Goal: Browse casually: Explore the website without a specific task or goal

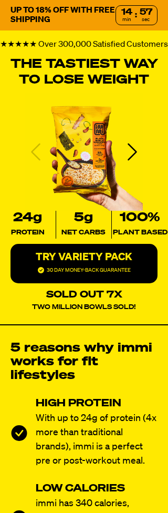
click at [154, 283] on button "TRY VARIETY PACK 30 DAY MONEY-BACK GUARANTEE" at bounding box center [84, 263] width 147 height 39
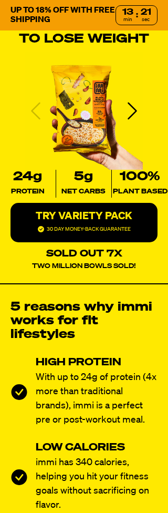
scroll to position [41, 0]
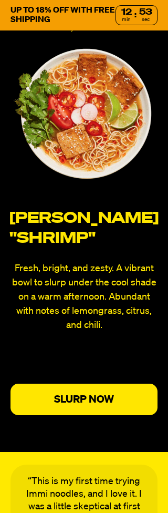
click at [109, 404] on p "SLURP NOW" at bounding box center [84, 399] width 105 height 11
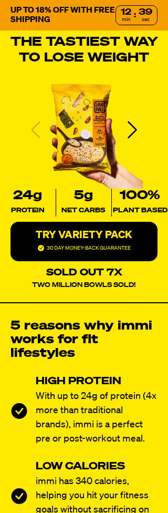
scroll to position [0, 0]
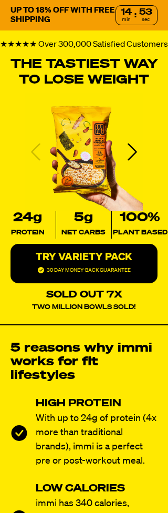
click at [87, 15] on p "UP TO 18% OFF WITH FREE SHIPPING" at bounding box center [63, 15] width 105 height 19
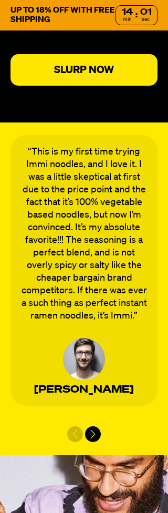
scroll to position [4325, 0]
click at [98, 440] on div "Next slide" at bounding box center [93, 434] width 16 height 16
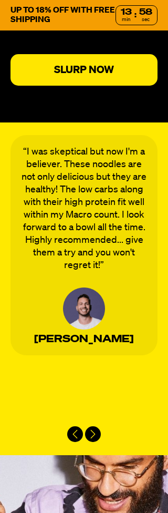
click at [98, 442] on div "Next slide" at bounding box center [93, 434] width 16 height 16
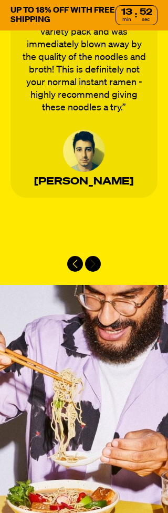
scroll to position [4497, 0]
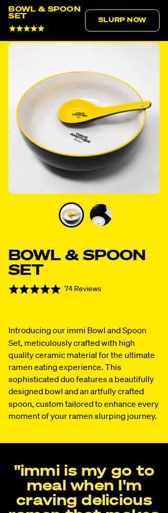
select select "subscription frequency"
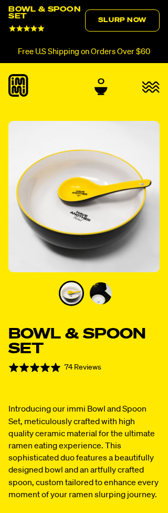
click at [100, 210] on img "1 of 2" at bounding box center [83, 196] width 151 height 151
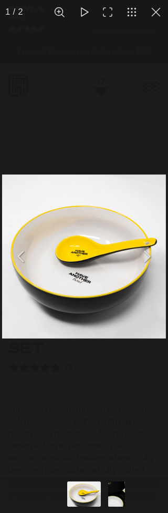
click at [152, 255] on button "You can close this modal content with the ESC key" at bounding box center [146, 256] width 26 height 26
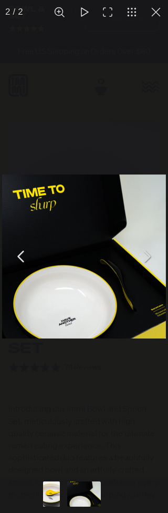
click at [153, 257] on button "You can close this modal content with the ESC key" at bounding box center [146, 256] width 26 height 26
click at [72, 305] on img "You can close this modal content with the ESC key" at bounding box center [84, 256] width 164 height 164
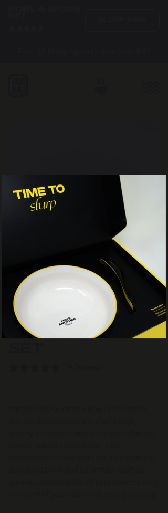
click at [72, 307] on img "You can close this modal content with the ESC key" at bounding box center [84, 256] width 164 height 164
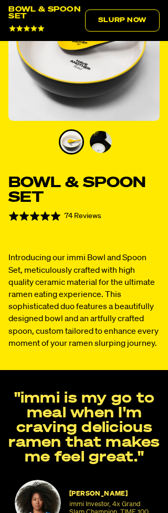
scroll to position [151, 0]
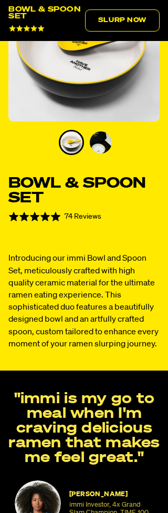
click at [128, 437] on p ""immi is my go to meal when I'm craving delicious ramen that makes me feel grea…" at bounding box center [84, 428] width 155 height 74
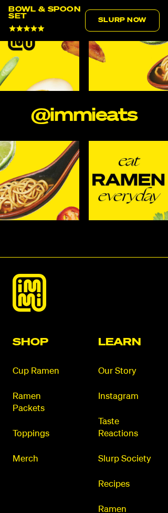
scroll to position [1202, 0]
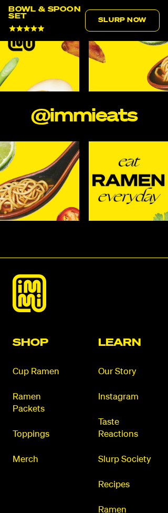
click at [34, 454] on link "Merch" at bounding box center [41, 460] width 57 height 12
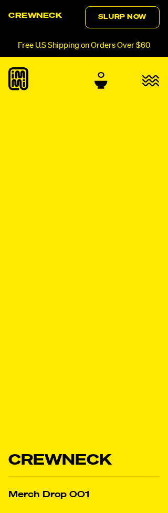
select select "subscription frequency"
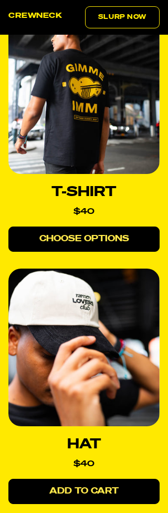
scroll to position [1219, 0]
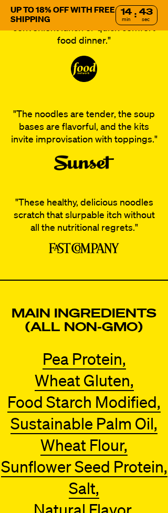
scroll to position [2679, 0]
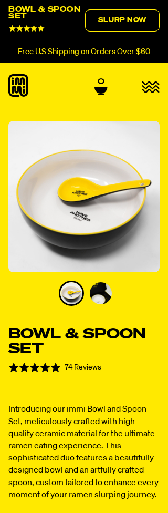
select select "subscription frequency"
click at [158, 87] on icon "button" at bounding box center [150, 87] width 17 height 10
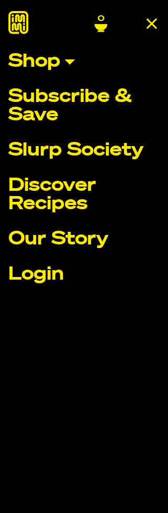
click at [57, 65] on link "Shop" at bounding box center [83, 62] width 151 height 18
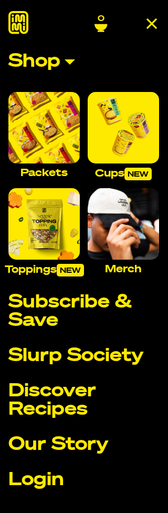
click at [136, 136] on img "Main navigation" at bounding box center [123, 127] width 71 height 71
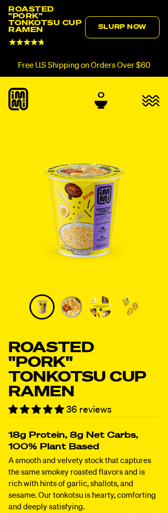
click at [106, 97] on icon at bounding box center [101, 100] width 13 height 6
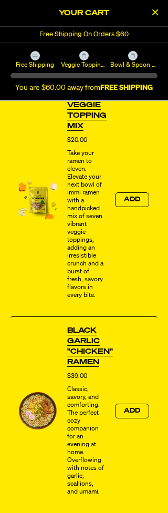
scroll to position [766, 0]
